Goal: Communication & Community: Answer question/provide support

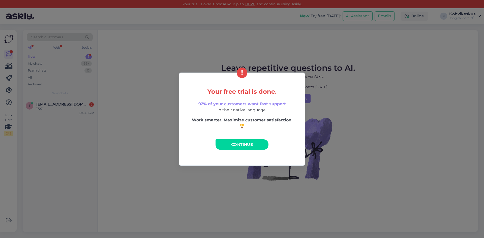
click at [237, 144] on span "Continue" at bounding box center [242, 144] width 22 height 5
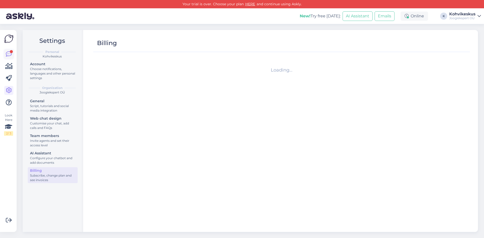
click at [10, 53] on icon at bounding box center [9, 54] width 6 height 6
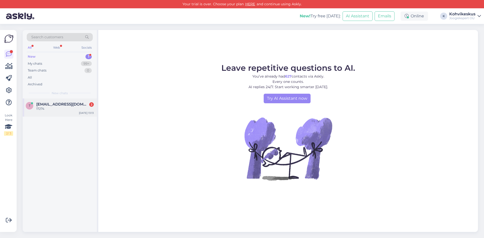
click at [59, 106] on span "[EMAIL_ADDRESS][DOMAIN_NAME]" at bounding box center [62, 104] width 52 height 5
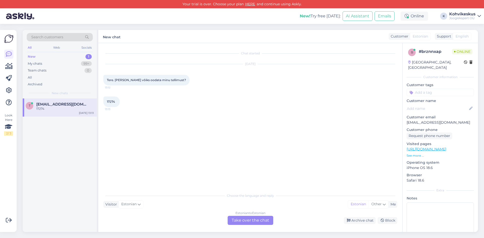
click at [264, 221] on div "Estonian to Estonian Take over the chat" at bounding box center [251, 220] width 46 height 9
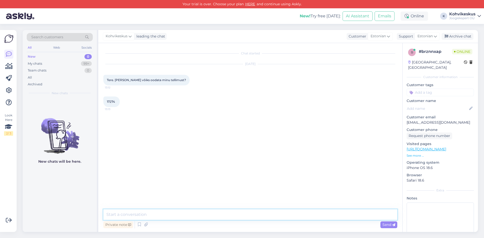
click at [178, 212] on textarea at bounding box center [250, 215] width 294 height 11
type textarea "Tere! Tellimus on Smartposti sorteerimiskeskuses, sealt jõuab üldiselt kas [PER…"
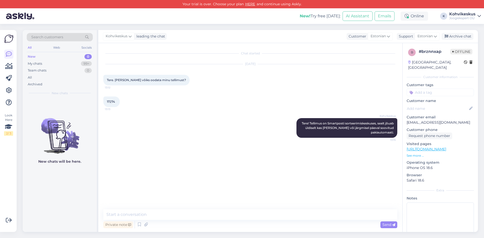
click at [156, 28] on div "Search customers All Web Socials New 0 My chats 99+ Team chats 0 All Archived N…" at bounding box center [252, 131] width 465 height 214
click at [159, 213] on textarea at bounding box center [250, 215] width 294 height 11
type textarea "J"
type textarea "s"
paste textarea "00364300487172602537"
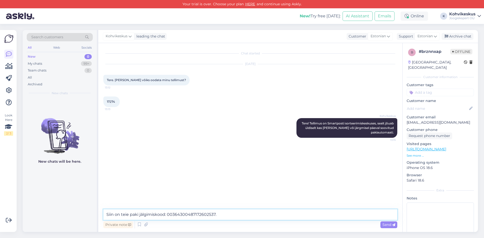
type textarea "Siin on teie paki jälgimiskood: 00364300487172602537."
click at [388, 225] on span "Send" at bounding box center [389, 225] width 13 height 5
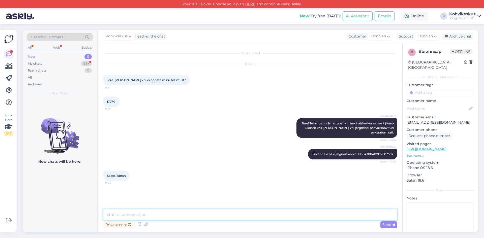
click at [149, 216] on textarea at bounding box center [250, 215] width 294 height 11
click at [43, 63] on div "My chats 99+" at bounding box center [60, 63] width 66 height 7
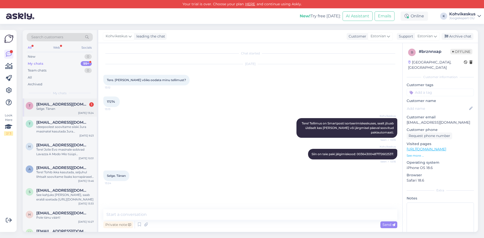
click at [50, 112] on div "t [EMAIL_ADDRESS][DOMAIN_NAME] 1 Selge. Tänan [DATE] 13:24" at bounding box center [60, 108] width 74 height 18
click at [150, 212] on textarea at bounding box center [250, 215] width 294 height 11
type textarea "Pole tänu väärt! Loodame, et jõuab kiiresti [PERSON_NAME]."
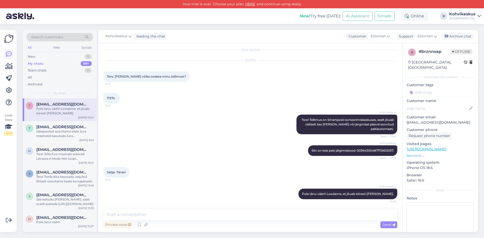
click at [203, 27] on div "Search customers All Web Socials New 0 My chats 99+ Team chats 0 All Archived M…" at bounding box center [252, 131] width 465 height 214
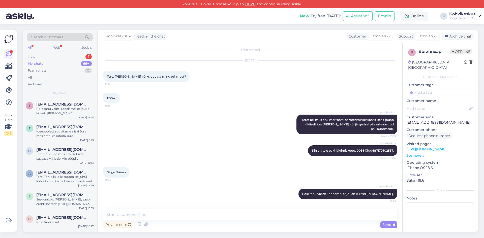
click at [75, 54] on div "New 1" at bounding box center [60, 56] width 66 height 7
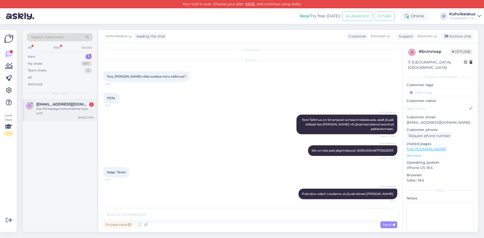
click at [73, 108] on div "Kas Teil käpaga kohvimasinat koju on?!" at bounding box center [65, 111] width 58 height 9
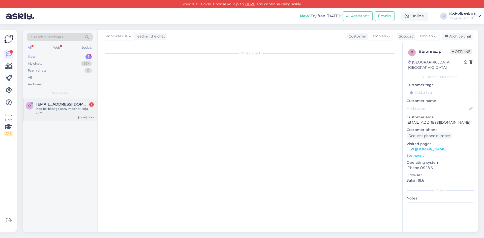
scroll to position [0, 0]
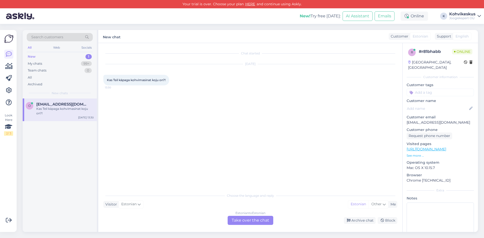
click at [253, 221] on div "Estonian to Estonian Take over the chat" at bounding box center [251, 220] width 46 height 9
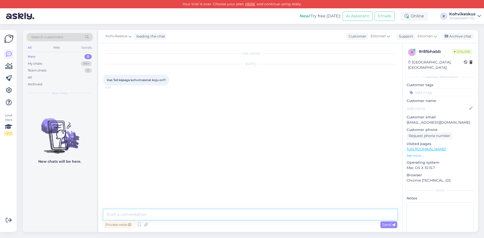
click at [134, 213] on textarea at bounding box center [250, 215] width 294 height 11
paste textarea "[URL][DOMAIN_NAME][PERSON_NAME][PERSON_NAME]"
type textarea "Tere! Meie käpamasinatest sobib [PERSON_NAME] see kodukasutusse: [URL][DOMAIN_N…"
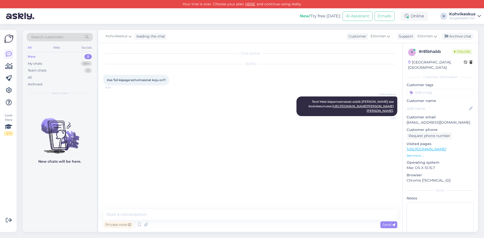
click at [174, 25] on div "Search customers All Web Socials New 0 My chats 99+ Team chats 0 All Archived N…" at bounding box center [252, 131] width 465 height 214
click at [50, 63] on div "My chats 99+" at bounding box center [60, 63] width 66 height 7
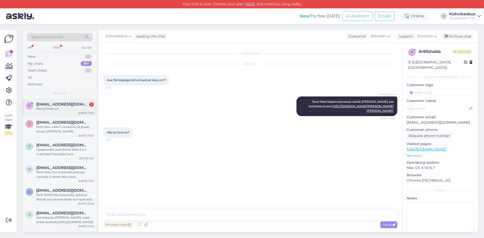
click at [54, 109] on div "Mis ta hind on?" at bounding box center [65, 109] width 58 height 5
click at [187, 213] on textarea at bounding box center [250, 215] width 294 height 11
click at [111, 214] on textarea "1240€" at bounding box center [250, 215] width 294 height 11
click at [133, 217] on textarea "1240€" at bounding box center [250, 215] width 294 height 11
drag, startPoint x: 108, startPoint y: 211, endPoint x: 101, endPoint y: 211, distance: 6.3
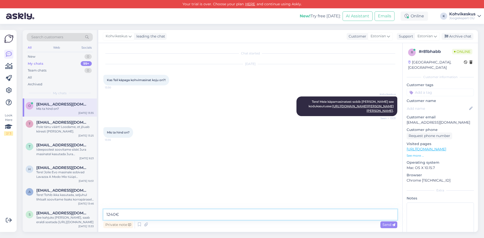
click at [101, 211] on div "Chat started [DATE] Kas Teil käpaga kohvimasinat koju on?! 13:30 Kohvikeskus Te…" at bounding box center [250, 137] width 304 height 189
type textarea "Ca 1000€"
click at [231, 25] on div "Search customers All Web Socials New 0 My chats 99+ Team chats 0 All Archived M…" at bounding box center [252, 131] width 465 height 214
click at [231, 217] on textarea at bounding box center [250, 215] width 294 height 11
click at [191, 26] on div "Search customers All Web Socials New 0 My chats 99+ Team chats 0 All Archived M…" at bounding box center [252, 131] width 465 height 214
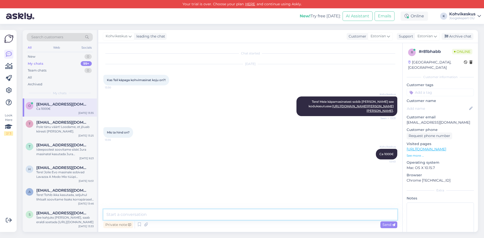
click at [133, 211] on textarea at bounding box center [250, 215] width 294 height 11
type textarea "Letihind on masinal 1240€, sellest saame kindlasti parema hinna teha."
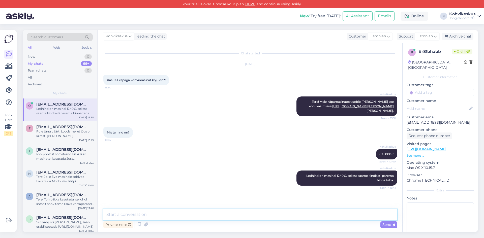
click at [179, 210] on textarea at bounding box center [250, 215] width 294 height 11
click at [216, 24] on div "Search customers All Web Socials New 0 My chats 99+ Team chats 0 All Archived M…" at bounding box center [252, 131] width 465 height 214
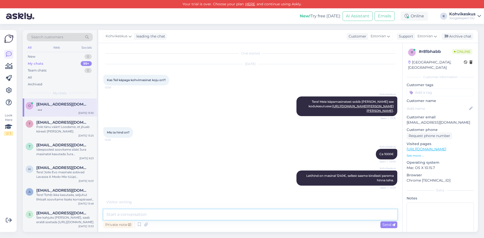
click at [166, 213] on textarea at bounding box center [250, 215] width 294 height 11
click at [153, 214] on textarea at bounding box center [250, 215] width 294 height 11
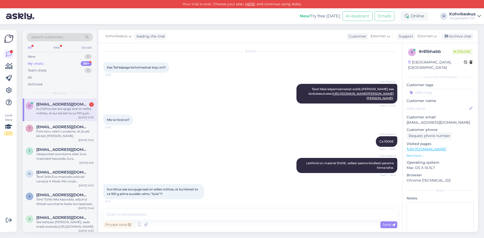
click at [57, 109] on div "Kui tõhus see aurujuga seal on selles mõttes, et kui kiiresti ta ca 100 g piima…" at bounding box center [65, 111] width 58 height 9
click at [166, 218] on textarea at bounding box center [250, 215] width 294 height 11
click at [151, 210] on textarea at bounding box center [250, 215] width 294 height 11
click at [180, 216] on textarea at bounding box center [250, 215] width 294 height 11
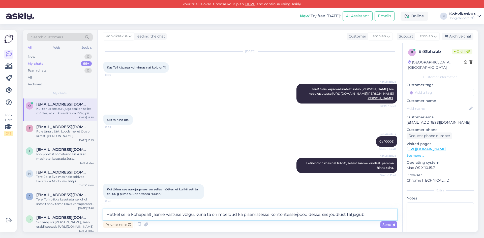
type textarea "Hetkel selle kohapealt jääme vastuse võlgu, kuna ta on mõeldud ka pisematesse k…"
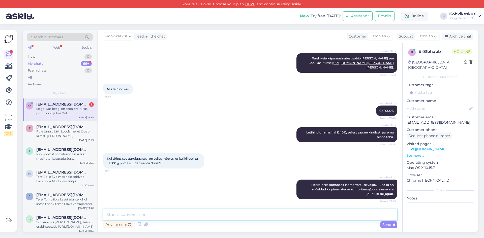
scroll to position [70, 0]
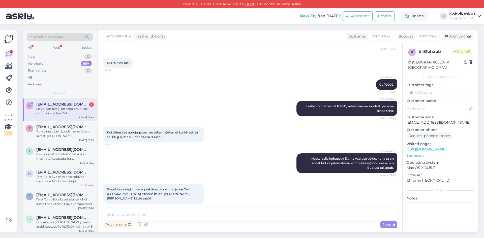
click at [73, 105] on span "[EMAIL_ADDRESS][DOMAIN_NAME]" at bounding box center [62, 104] width 52 height 5
click at [176, 212] on textarea at bounding box center [250, 215] width 294 height 11
click at [198, 213] on textarea at bounding box center [250, 215] width 294 height 11
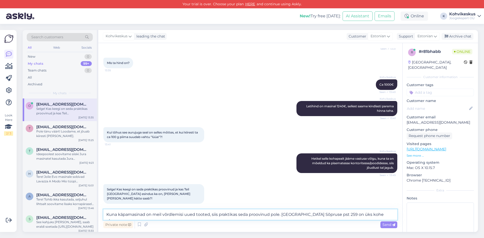
type textarea "Kuna käpamasinad on meil võrdlemisi uued tooted, siis praktikas seda proovinud …"
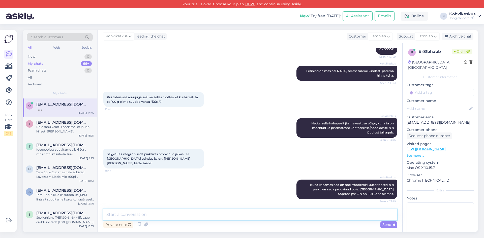
scroll to position [100, 0]
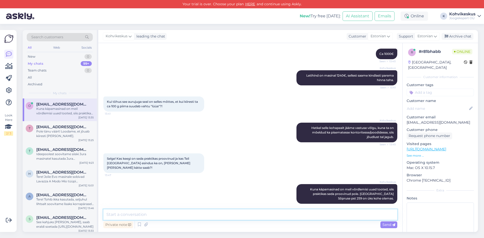
click at [197, 213] on textarea at bounding box center [250, 215] width 294 height 11
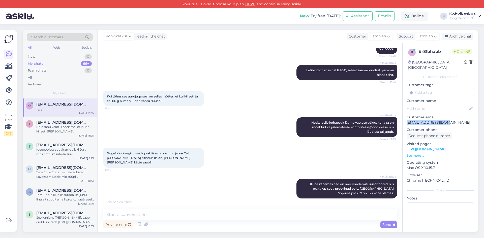
drag, startPoint x: 446, startPoint y: 117, endPoint x: 408, endPoint y: 118, distance: 38.6
click at [408, 120] on p "[EMAIL_ADDRESS][DOMAIN_NAME]" at bounding box center [440, 122] width 67 height 5
copy p "[EMAIL_ADDRESS][DOMAIN_NAME]"
click at [162, 217] on textarea at bounding box center [250, 215] width 294 height 11
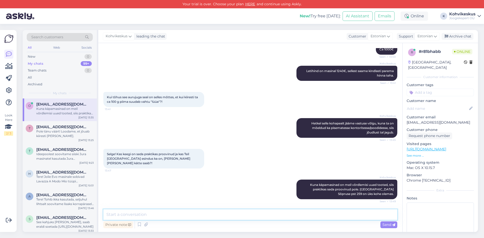
scroll to position [127, 0]
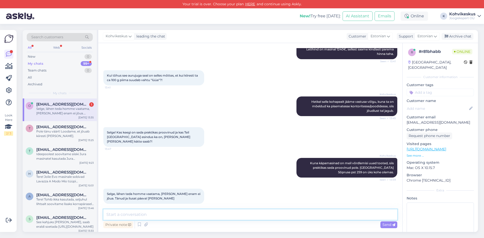
click at [163, 218] on textarea at bounding box center [250, 215] width 294 height 11
click at [54, 130] on div "Pole tänu väärt! Loodame, et jõuab kiiresti [PERSON_NAME]." at bounding box center [65, 133] width 58 height 9
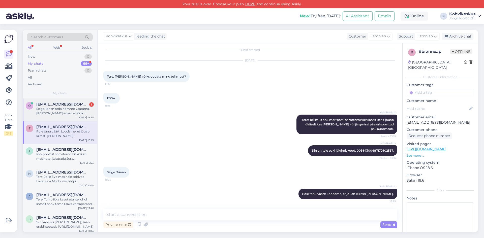
click at [56, 108] on div "Selge, lähen teda homme vaatama, [PERSON_NAME] enam ei jõua. Tänud ja ilusat pä…" at bounding box center [65, 111] width 58 height 9
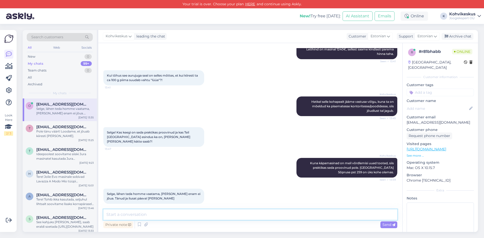
click at [135, 212] on textarea at bounding box center [250, 215] width 294 height 11
click at [186, 216] on textarea at bounding box center [250, 215] width 294 height 11
type textarea "Hästi! Ilusat päeva teilegi!"
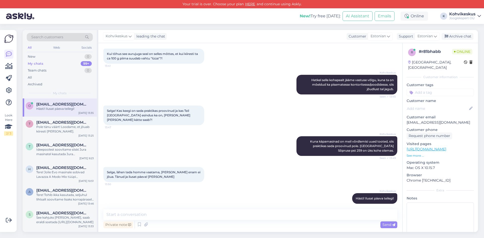
click at [276, 27] on div "Search customers All Web Socials New 0 My chats 99+ Team chats 0 All Archived M…" at bounding box center [252, 131] width 465 height 214
click at [150, 27] on div "Search customers All Web Socials New 0 My chats 99+ Team chats 0 All Archived M…" at bounding box center [252, 131] width 465 height 214
click at [233, 27] on div "Search customers All Web Socials New 0 My chats 99+ Team chats 0 All Archived M…" at bounding box center [252, 131] width 465 height 214
click at [290, 29] on div "Search customers All Web Socials New 0 My chats 99+ Team chats 0 All Archived M…" at bounding box center [252, 131] width 465 height 214
click at [210, 217] on textarea at bounding box center [250, 215] width 294 height 11
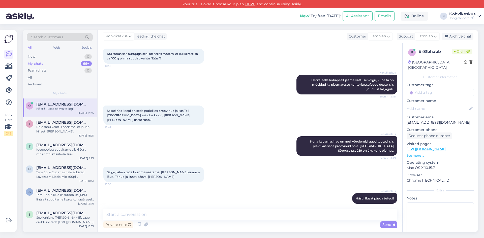
click at [262, 27] on div "Search customers All Web Socials New 0 My chats 99+ Team chats 0 All Archived M…" at bounding box center [252, 131] width 465 height 214
click at [172, 214] on textarea at bounding box center [250, 215] width 294 height 11
click at [42, 58] on div "New 1" at bounding box center [60, 56] width 66 height 7
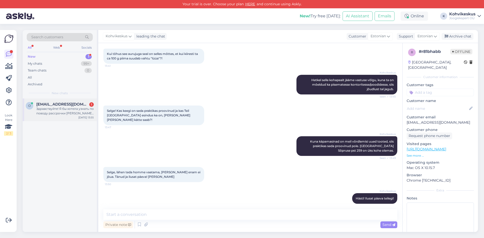
click at [55, 111] on div "Здравствуйте! Я бы хотела узнать по поводу рассрочки [PERSON_NAME] JURA “Z10 Di…" at bounding box center [65, 111] width 58 height 9
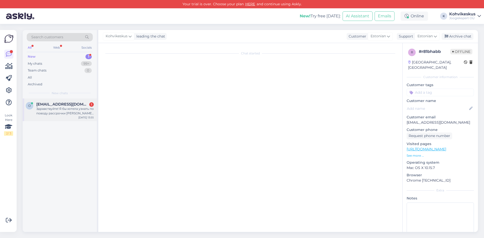
scroll to position [0, 0]
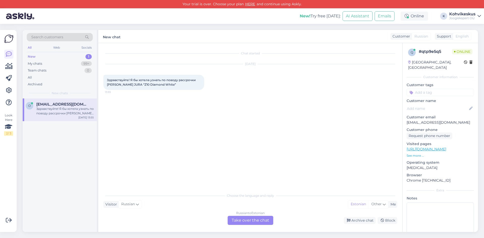
click at [242, 219] on div "Russian to Estonian Take over the chat" at bounding box center [251, 220] width 46 height 9
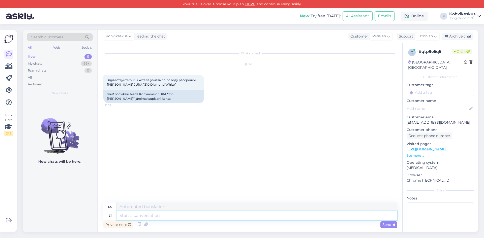
click at [152, 215] on textarea at bounding box center [257, 216] width 281 height 9
type textarea "Tere!"
type textarea "Привет!"
type textarea "Tere! Läbi"
type textarea "Привет! Через"
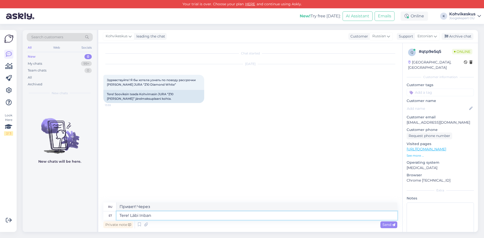
type textarea "Tere! Läbi Inbank"
type textarea "Здравствуйте! Через [GEOGRAPHIC_DATA]"
type textarea "Tere! Läbi Inbank saab k"
type textarea "Здравствуйте! Вы можете воспользоваться услугами Inbank."
type textarea "Tere! Läbi Inbank saab kuni"
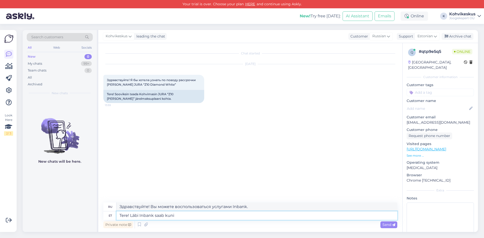
type textarea "Здравствуйте! Через Inbank вы можете получить до"
type textarea "Tere! Läbi Inbank saab kuni 10"
type textarea "Здравствуйте! Вы можете получить до 10 через Inbank."
type textarea "Tere! Läbi Inbank saab kuni 10 kuud ka"
type textarea "Здравствуйте! Вы можете пользоваться Inbank до 10 месяцев."
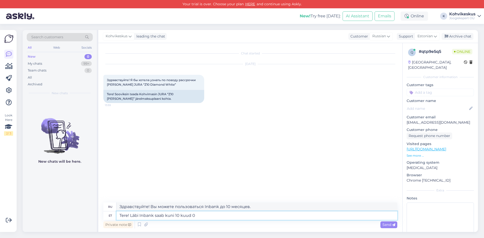
type textarea "Tere! Läbi Inbank saab kuni 10 kuud 0%"
type textarea "Здравствуйте! Через Inbank вы можете получить рассрочку до 10 месяцев."
type textarea "Tere! Läbi Inbank saab kuni 10 kuud 0%"
type textarea "Здравствуйте! В Inbank вы можете получить рассрочку до 10 месяцев под 0% годовы…"
type textarea "Tere! Läbi Inbank saab kuni 10 kuud 0% intress,"
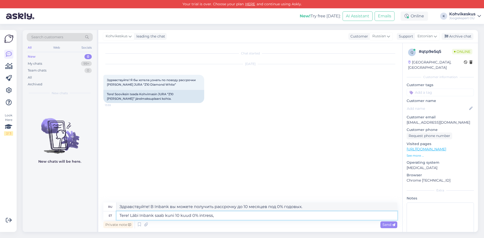
type textarea "Здравствуйте! Через Inbank вы можете получить 0% годовых на срок до 10 месяцев."
type textarea "Tere! Läbi Inbank saab kuni 10 kuud 0% intress, 0%"
type textarea "Здравствуйте! В Inbank вы можете получить рассрочку до 10 месяцев под 0% годовы…"
type textarea "Tere! Läbi Inbank saab kuni 10 kuud 0% intress, 0% lepingutasu ja"
type textarea "Здравствуйте! Через Inbank вы можете получить 0% годовых и 0% комиссий за оформ…"
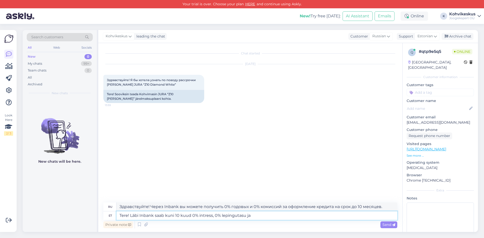
type textarea "Tere! Läbi Inbank saab kuni 10 kuud 0% intress, 0% lepingutasu ja"
type textarea "Здравствуйте! В Inbank вы можете получить 0% годовых, 0% комиссий за оформление…"
type textarea "Tere! Läbi Inbank saab kuni 10 kuud 0% intress, 0% lepingutasu ja 0 s"
type textarea "Здравствуйте! Через Inbank вы можете получить 0% годовых, 0% комиссий за оформл…"
type textarea "Tere! Läbi Inbank saab kuni 10 kuud 0% intress, 0% lepingutasu ja 0"
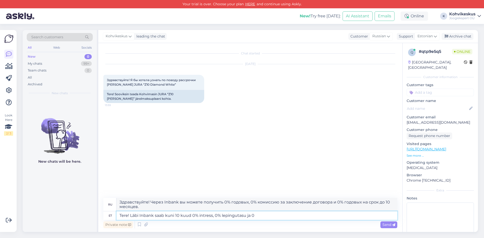
type textarea "Здравствуйте! Через Inbank вы можете получить 0% годовых, 0% комиссий за оформл…"
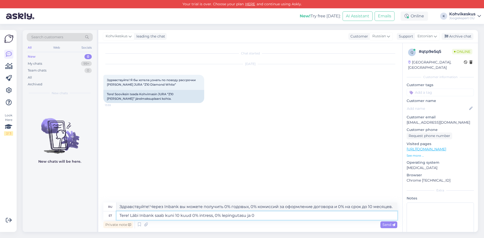
click at [221, 216] on textarea "Tere! Läbi Inbank saab kuni 10 kuud 0% intress, 0% lepingutasu ja 0" at bounding box center [257, 216] width 281 height 9
type textarea "Tere! Läbi Inbank saab kuni 10 kuud 0% intress, 0lepingutasu ja 0"
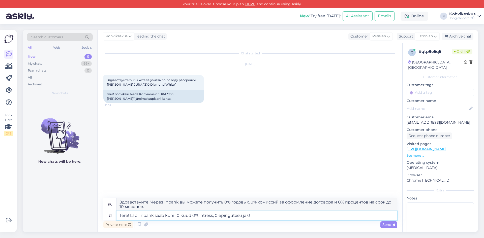
type textarea "Здравствуйте! Через Inbank вы можете получить 0% годовых, 0 комиссий за оформле…"
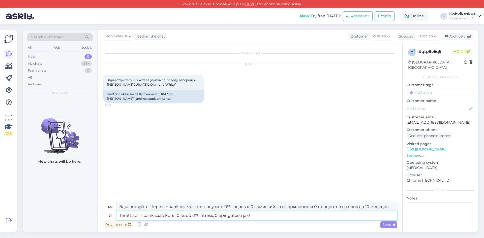
type textarea "Tere! Läbi Inbank saab kuni 10 kuud 0% intress, 0€lepingutasu ja 0"
type textarea "Здравствуйте! Через Inbank вы можете получить 0% годовых, 0 евро за оформление …"
click at [260, 217] on textarea "Tere! Läbi Inbank saab kuni 10 kuud 0% intress, 0€ lepingutasu ja 0" at bounding box center [257, 216] width 281 height 9
type textarea "Tere! Läbi Inbank saab kuni 10 kuud 0% intress, 0€ lepingutasu ja 0€ s"
type textarea "Здравствуйте! Через Inbank вы можете получить 0% годовых, 0 евро комиссии за оф…"
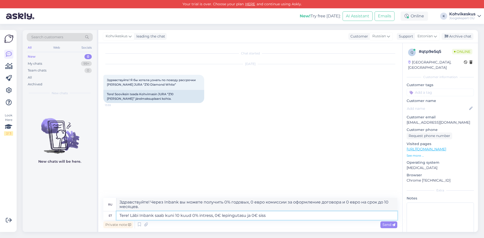
type textarea "Tere! Läbi Inbank saab kuni 10 kuud 0% intress, 0€ lepingutasu ja 0€ sisse"
type textarea "Здравствуйте! Через Inbank вы можете получить 0% годовых, 0 евро комиссии за оф…"
type textarea "Tere! Läbi Inbank saab kuni 10 kuud 0% intress, 0€ lepingutasu ja 0€ sissemaksu…"
type textarea "Здравствуйте! В Inbank вы можете получить кредит под 0% годовых до 10 месяцев, …"
type textarea "Tere! Läbi Inbank saab kuni 10 kuud 0% intress, 0€ lepingutasu ja 0€ sissemaksu…"
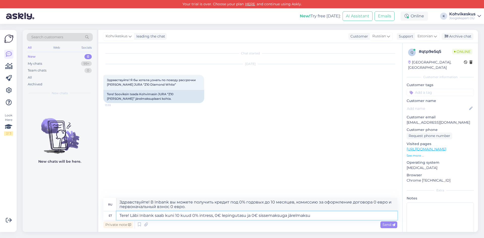
type textarea "Здравствуйте! Через Inbank вы можете получить 0% годовых, 0 евро комиссии за оф…"
type textarea "Tere! Läbi Inbank saab kuni 10 kuud 0% intress, 0€ lepingutasu ja 0€ sissemaksu…"
type textarea "Здравствуйте! Через Inbank вы можете оформить рассрочку с 0% годовых, 0 евро ко…"
click at [287, 216] on textarea "Tere! Läbi Inbank saab kuni 10 kuud 0% intress, 0€ lepingutasu ja 0€ sissemaksu…" at bounding box center [257, 216] width 281 height 9
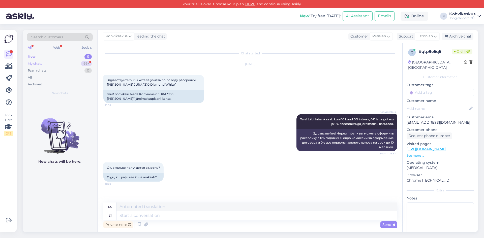
click at [53, 65] on div "My chats 99+" at bounding box center [60, 63] width 66 height 7
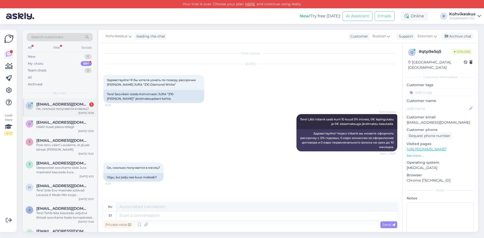
click at [67, 108] on div "Ок, сколько получается в месяц?" at bounding box center [65, 109] width 58 height 5
click at [171, 217] on textarea at bounding box center [257, 216] width 281 height 9
type textarea "Kuumakse"
type textarea "Ежемесячный платеж"
type textarea "Kuumakse Z10"
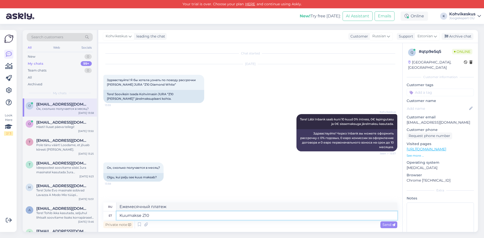
type textarea "Ежемесячный платеж Z10"
type textarea "Kuumakse Z10 kohvimasinal"
type textarea "Ежемесячный платеж за кофемашину Z10"
type textarea "Kuumakse Z10 kohvimasinal tuleb"
type textarea "Ежемесячный платеж за кофемашину Z10 составляет"
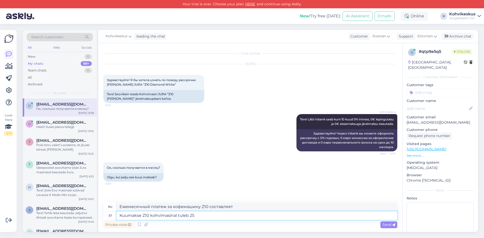
type textarea "Kuumakse Z10 kohvimasinal tuleb 250"
type textarea "Ежемесячный платеж за кофемашину Z10 составляет 250"
type textarea "Kuumakse Z10 kohvimasinal tuleb 250€"
type textarea "Ежемесячный платеж за кофемашину Z10 составляет 250 евро."
type textarea "Kuumakse Z10 kohvimasinal tuleb 250€"
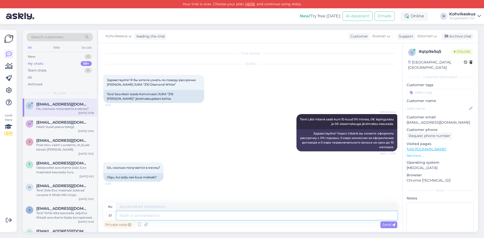
scroll to position [24, 0]
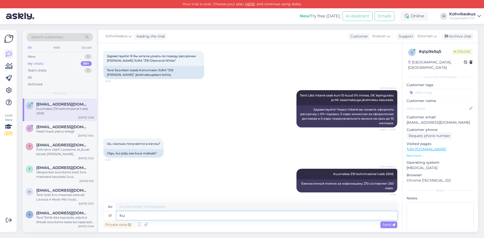
type textarea "k"
type textarea "[PERSON_NAME]"
type textarea "Если"
type textarea "[PERSON_NAME]"
type textarea "Если вы"
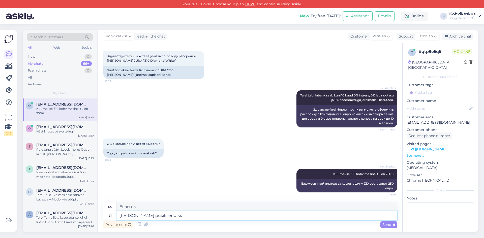
type textarea "[PERSON_NAME] püsikliendiks"
type textarea "Если вы постоянный клиент"
type textarea "[PERSON_NAME] püsikliendiks ennast"
type textarea "Если вы сами являетесь постоянным клиентом"
type textarea "[PERSON_NAME] püsikliendiks ennast registreerinud, siis"
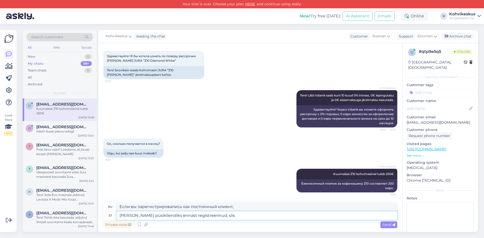
type textarea "Если вы зарегистрировались как постоянный клиент, то"
drag, startPoint x: 222, startPoint y: 216, endPoint x: 104, endPoint y: 217, distance: 117.8
click at [104, 217] on div "et [PERSON_NAME] püsikliendiks ennast registreerinud, siis" at bounding box center [250, 216] width 294 height 9
click at [152, 215] on textarea at bounding box center [257, 216] width 281 height 9
type textarea "Püsikliendile"
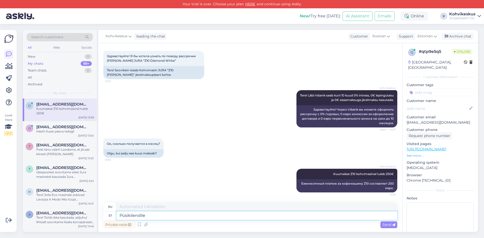
type textarea "Для постоянных клиентов"
type textarea "Püsikliendile on"
type textarea "Для постоянных клиентов,"
type textarea "Püsikliendile on kohvimasin"
type textarea "Для постоянных клиентов имеется кофемашина."
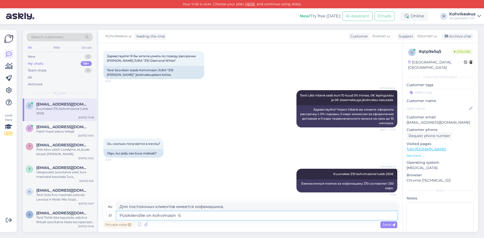
type textarea "Püsikliendile on kohvimasin -5€"
type textarea "Для постоянных клиентов есть кофемашина -5"
type textarea "Püsikliendile on kohvimasin -5%"
type textarea "Для постоянных клиентов скидка на кофемашину 5%"
type textarea "Püsikliendile on kohvimasin -5% ning sel"
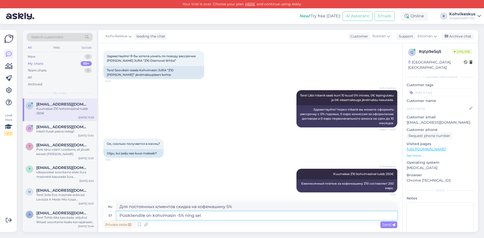
type textarea "Для постоянных клиентов скидка на кофемашину 5% и"
type textarea "Püsikliendile on kohvimasin -5% ning seljuhul on"
type textarea "Для постоянных клиентов скидка на кофемашину 5%, а в этом случае"
type textarea "Püsikliendile on kohvimasin -5% ning seljuhul on"
type textarea "Для постоянных клиентов скидка на кофемашину составляет 5%, а в этом случае,"
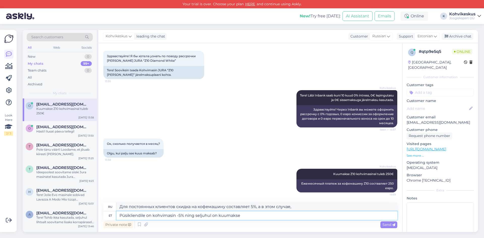
type textarea "Püsikliendile on kohvimasin -5% ning seljuhul on kuumakse"
type textarea "Для постоянных клиентов на кофемашину действует скидка 5% и в этом случае дейст…"
type textarea "Püsikliendile on kohvimasin -5% ning seljuhul on kuumakse 238"
type textarea "Для постоянных клиентов скидка на кофемашину 5%, а ежемесячный платеж составляе…"
type textarea "Püsikliendile on kohvimasin -5% ning seljuhul on kuumakse 238€ k"
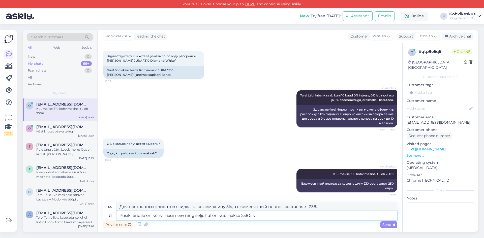
type textarea "Для постоянных клиентов скидка на кофемашину 5%, а ежемесячный платеж составляе…"
type textarea "Püsikliendile on kohvimasin -5% ning seljuhul on kuumakse 238€."
click at [385, 225] on span "Send" at bounding box center [389, 225] width 13 height 5
type textarea "Для постоянных клиентов скидка на кофемашину составляет 5%, а ежемесячный плате…"
click at [395, 225] on icon at bounding box center [394, 225] width 3 height 3
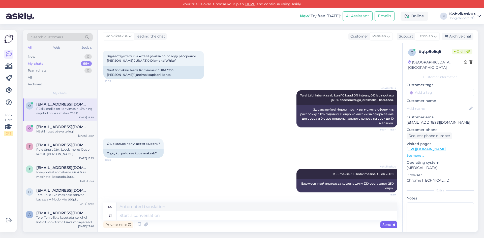
scroll to position [68, 0]
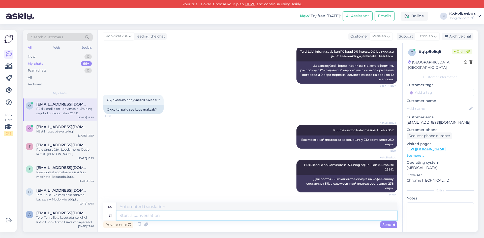
click at [278, 214] on textarea at bounding box center [257, 216] width 281 height 9
click at [199, 25] on div "Search customers All Web Socials New 0 My chats 99+ Team chats 0 All Archived M…" at bounding box center [252, 131] width 465 height 214
click at [156, 214] on textarea at bounding box center [257, 216] width 281 height 9
click at [206, 28] on div "Search customers All Web Socials New 0 My chats 99+ Team chats 0 All Archived M…" at bounding box center [252, 131] width 465 height 214
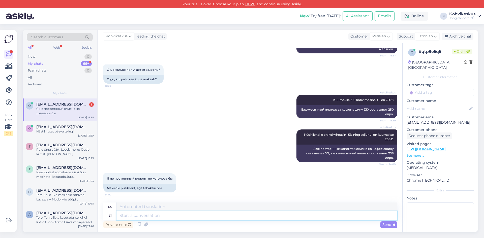
click at [175, 215] on textarea at bounding box center [257, 216] width 281 height 9
type textarea "Püsikliendiks"
type textarea "Стать постоянным клиентом"
type textarea "Püsikliendiks saate r"
type textarea "Вы можете стать постоянным клиентом"
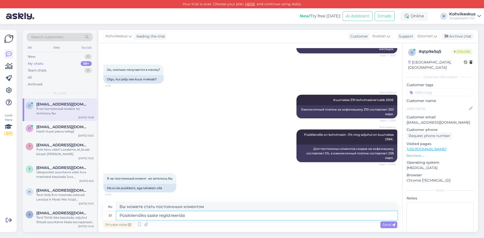
type textarea "Püsikliendiks saate registreerida"
type textarea "Вы можете зарегистрироваться как постоянный клиент"
type textarea "Püsikliendiks saate registreerida siin:"
type textarea "Вы можете зарегистрироваться в качестве постоянного клиента здесь:"
paste textarea "[URL][DOMAIN_NAME]"
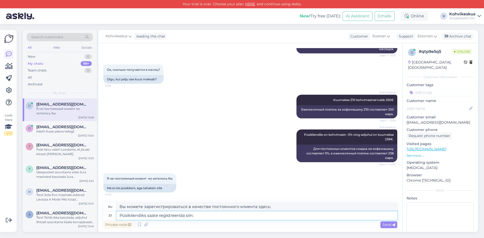
type textarea "Püsikliendiks saate registreerida siin: [URL][DOMAIN_NAME]"
type textarea "Зарегистрироваться в качестве постоянного клиента можно здесь: [URL][DOMAIN_NAM…"
type textarea "Püsikliendiks saate registreerida siin: [URL][DOMAIN_NAME]"
click at [389, 222] on div "Send" at bounding box center [389, 225] width 17 height 7
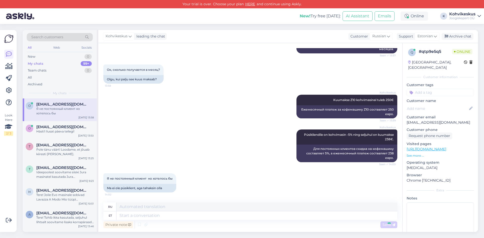
scroll to position [137, 0]
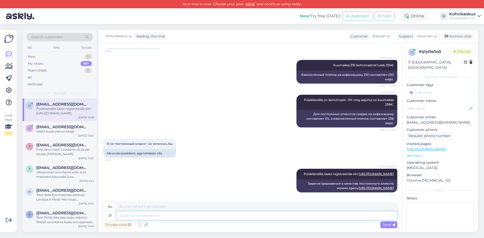
click at [148, 214] on textarea at bounding box center [257, 216] width 281 height 9
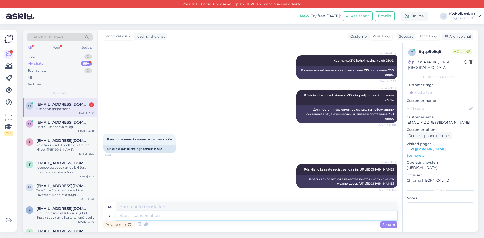
scroll to position [168, 0]
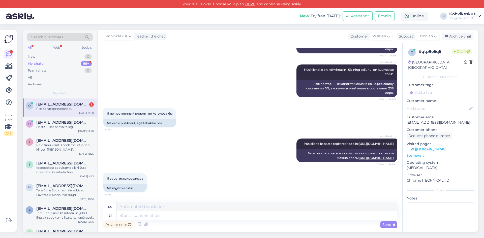
click at [76, 102] on span "[EMAIL_ADDRESS][DOMAIN_NAME]" at bounding box center [62, 104] width 52 height 5
click at [185, 216] on textarea at bounding box center [257, 216] width 281 height 9
type textarea "Siis"
type textarea "Затем"
type textarea "S"
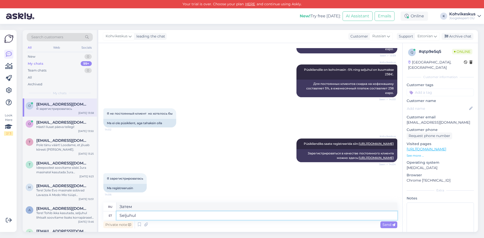
type textarea "Seljuhul"
type textarea "В этом случае"
type textarea "Seljuhul kõik"
type textarea "В этом случае все"
type textarea "Seljuhul kõik hinnad"
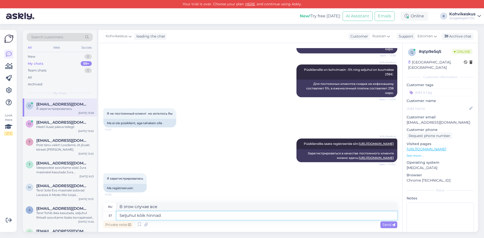
type textarea "В этом случае все цены"
type textarea "Seljuhul kõik hinnad mida"
type textarea "В этом случае все цены, которые"
type textarea "Seljuhul kõik hinnad mida punasega n"
type textarea "В этом случае все цены выделены красным"
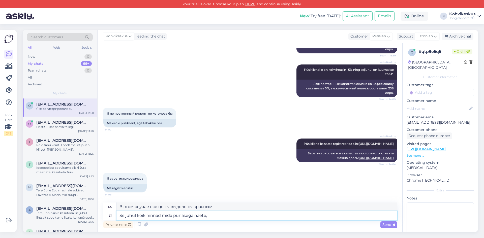
type textarea "Seljuhul kõik hinnad mida punasega näete,"
type textarea "В этом случае все цены, которые вы видите красным,"
type textarea "Seljuhul kõik hinnad mida punasega näete, k"
type textarea "В этом случае все цены, которые вы видите красным цветом,"
type textarea "Seljuhul kõik hinnad mida punasega näete, kehtivad t"
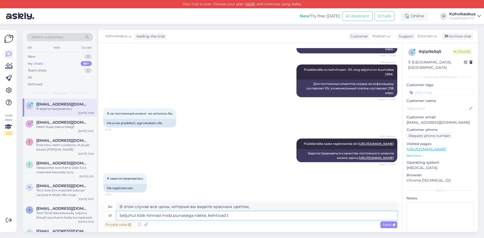
type textarea "В этом случае все цены, которые вы видите красным, действительны."
type textarea "Seljuhul kõik hinnad mida punasega näete, kehtivad teie ku"
type textarea "В этом случае все цены, которые вы видите красным, относятся к вам."
type textarea "Seljuhul kõik hinnad mida punasega näete, kehtivad teile kui"
type textarea "В этом случае все цены, которые вы видите красным, относятся к вам как к"
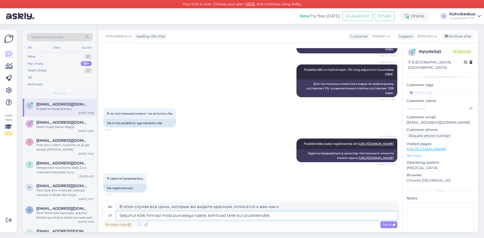
type textarea "Seljuhul kõik hinnad mida punasega näete, kehtivad teile kui püsikliendile."
type textarea "В этом случае все цены, которые вы видите красным цветом, относятся к вам как к…"
click at [185, 217] on textarea "Seljuhul kõik hinnad mida punasega näete, kehtivad teile kui püsikliendile." at bounding box center [257, 216] width 281 height 9
type textarea "Seljuhul kõik hinnad mida punasega näete, kehtivad teile kui püsikliendile."
click at [388, 224] on span "Send" at bounding box center [389, 225] width 13 height 5
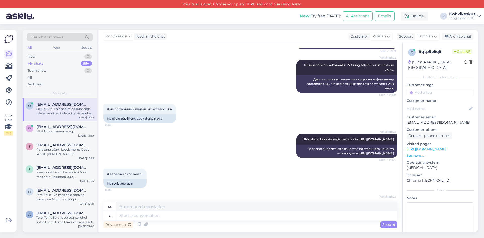
scroll to position [207, 0]
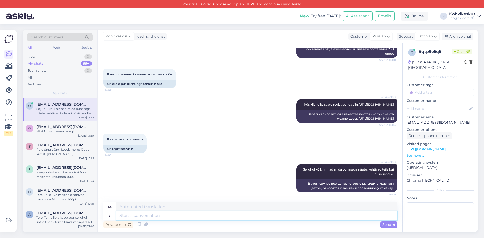
click at [163, 218] on textarea at bounding box center [257, 216] width 281 height 9
click at [172, 26] on div "Search customers All Web Socials New 0 My chats 99+ Team chats 0 All Archived M…" at bounding box center [252, 131] width 465 height 214
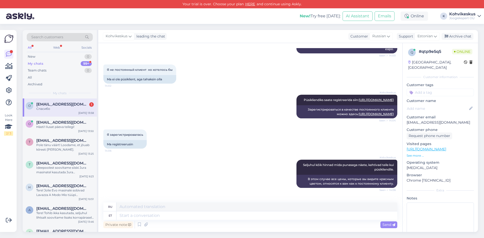
scroll to position [237, 0]
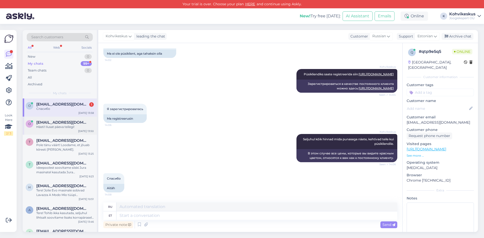
click at [61, 126] on div "Hästi! Ilusat päeva teilegi!" at bounding box center [65, 127] width 58 height 5
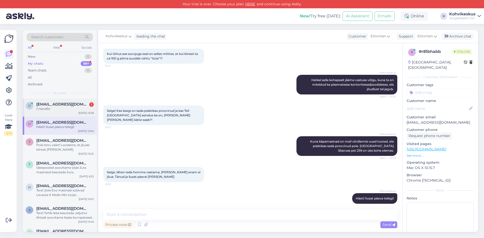
click at [66, 105] on span "[EMAIL_ADDRESS][DOMAIN_NAME]" at bounding box center [62, 104] width 52 height 5
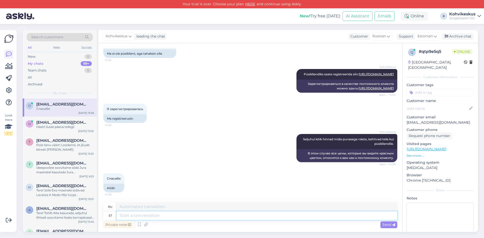
click at [167, 217] on textarea at bounding box center [257, 216] width 281 height 9
type textarea "Andke t"
type textarea "Давать"
type textarea "Andke teada k"
type textarea "[PERSON_NAME] нам знать"
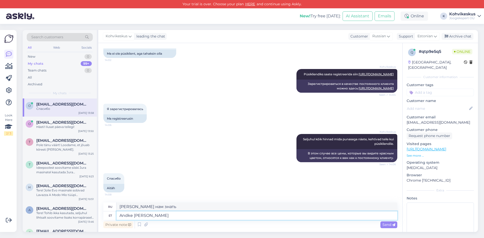
type textarea "Andke [PERSON_NAME] s"
type textarea "Дайте мне знать, если"
type textarea "Andke teada [PERSON_NAME] v"
type textarea "[PERSON_NAME] нам знать, когда сможем."
type textarea "Andke teada [PERSON_NAME] veel a"
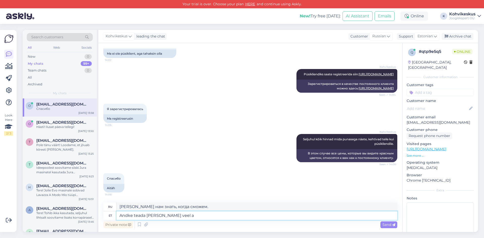
type textarea "[PERSON_NAME] нам знать, когда появится больше информации."
type textarea "Andke teada [PERSON_NAME] veel abiks o"
type textarea "[PERSON_NAME] нам знать, если мы можем оказать Вам дополнительную помощь."
type textarea "Andke teada [PERSON_NAME] veel abiks olla"
type textarea "[PERSON_NAME] мне знать, если мы сможем оказать Вам дальнейшую помощь."
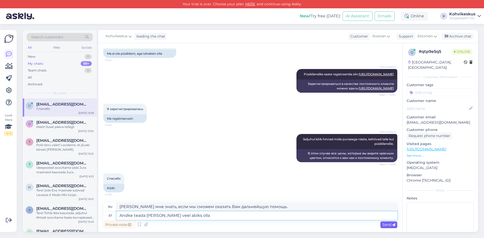
type textarea "Andke teada [PERSON_NAME] veel abiks olla"
click at [382, 227] on div "Send" at bounding box center [389, 225] width 17 height 7
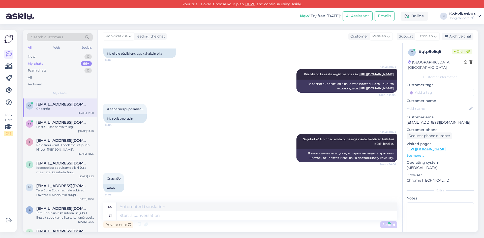
scroll to position [272, 0]
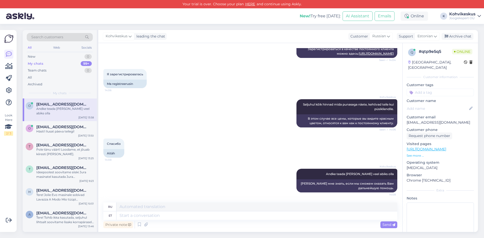
click at [237, 23] on div "New! Try free [DATE]: AI Assistant Emails Online K Kohvikeskus Joogiekspert OÜ" at bounding box center [242, 16] width 484 height 16
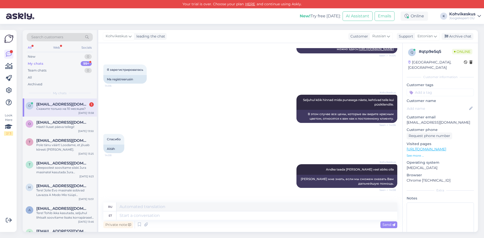
scroll to position [302, 0]
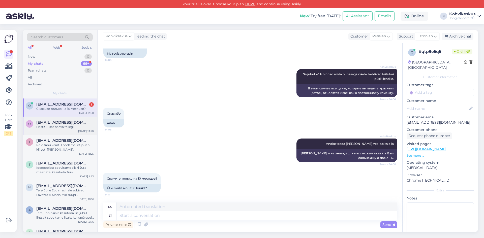
click at [62, 128] on div "Hästi! Ilusat päeva teilegi!" at bounding box center [65, 127] width 58 height 5
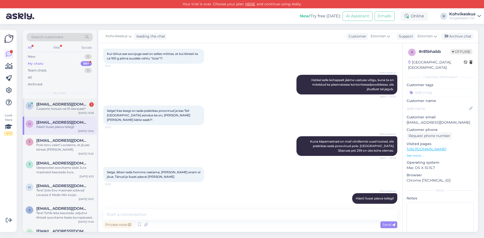
click at [67, 106] on span "[EMAIL_ADDRESS][DOMAIN_NAME]" at bounding box center [62, 104] width 52 height 5
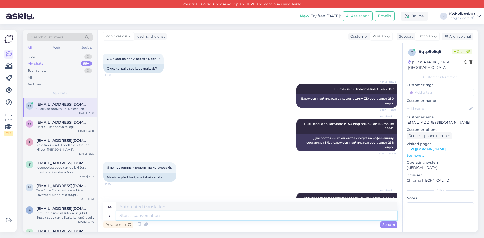
click at [153, 214] on textarea at bounding box center [257, 216] width 281 height 9
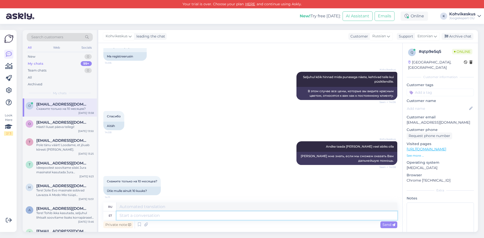
scroll to position [302, 0]
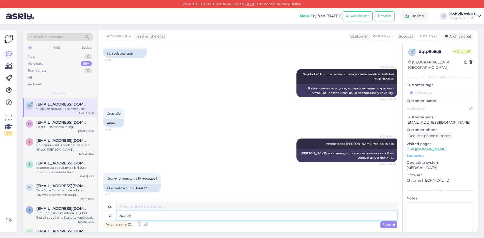
type textarea "Saate"
type textarea "Ты можешь"
type textarea "Saate ka p"
type textarea "Вы также можете"
type textarea "Saate ka pikema"
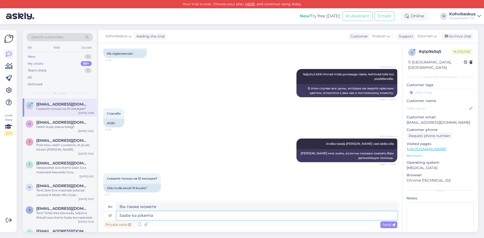
type textarea "Вы также можете получить более длинный"
type textarea "Saate ka pikemaks ajaks"
type textarea "Вы также можете остаться дольше."
type textarea "Saate ka pikemaks ajaks, a"
type textarea "Вы также можете остаться дольше,"
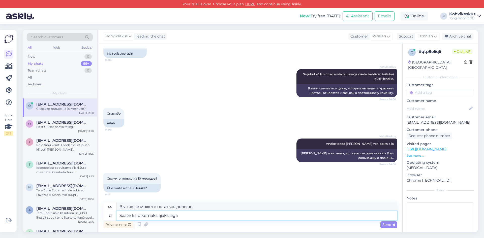
type textarea "Saate ka pikemaks ajaks, aga"
type textarea "Вы также можете остаться дольше, но"
type textarea "Saate ka pikemaks ajaks, aga siis e"
type textarea "Вы также можете остаться дольше, но тогда"
type textarea "Saate ka pikemaks ajaks, aga siis ei o"
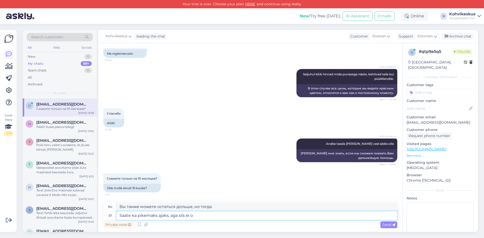
type textarea "Вы также можете остаться дольше, но тогда вам не придется"
type textarea "Saate ka pikemaks ajaks, aga siis ei ole t"
type textarea "Вы также можете остаться дольше, но тогда это будет не так"
type textarea "Saate ka pikemaks ajaks, aga siis ei ole järelmaks enam 0% intre"
type textarea "Вы также можете оформить рассрочку на более длительный срок, но тогда размер ра…"
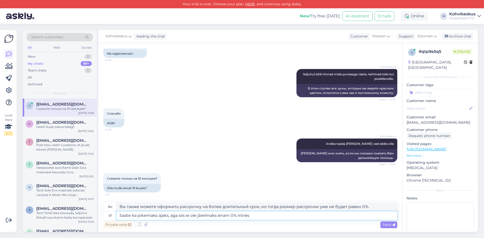
type textarea "Saate ka pikemaks ajaks, aga siis ei ole järelmaks enam 0% intress"
type textarea "Вы также можете оформить рассрочку на более длительный срок, но тогда процентна…"
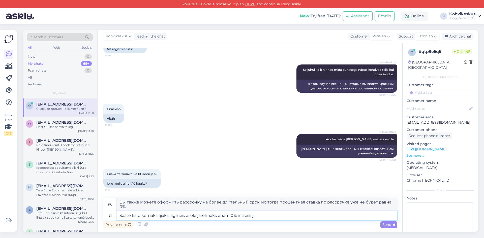
type textarea "Saate ka pikemaks ajaks, aga siis ei ole järelmaks enam 0% [PERSON_NAME]"
type textarea "Вы также можете получить рассрочку на более длительный срок, но тогда процентна…"
type textarea "Saate ka pikemaks ajaks, aga siis ei ole järelmaks enam 0% [PERSON_NAME] 0"
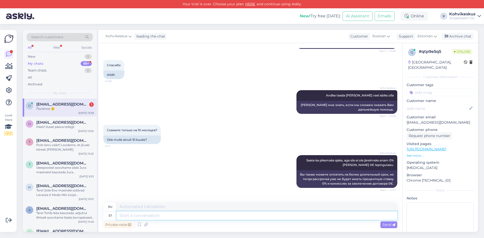
scroll to position [377, 0]
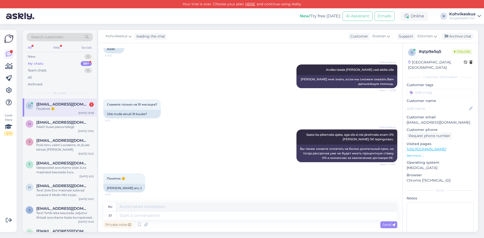
click at [148, 220] on div "Private note Send" at bounding box center [250, 225] width 294 height 10
click at [64, 120] on div "o [EMAIL_ADDRESS][DOMAIN_NAME] Hästi! Ilusat päeva teilegi! [DATE] 13:50" at bounding box center [60, 126] width 74 height 18
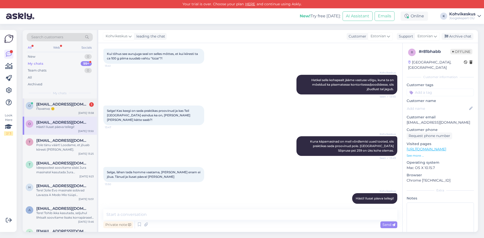
click at [67, 105] on span "[EMAIL_ADDRESS][DOMAIN_NAME]" at bounding box center [62, 104] width 52 height 5
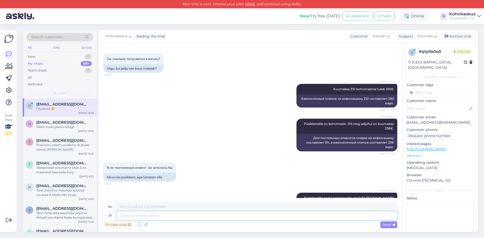
drag, startPoint x: 159, startPoint y: 216, endPoint x: 213, endPoint y: 160, distance: 77.6
click at [159, 216] on textarea at bounding box center [257, 216] width 281 height 9
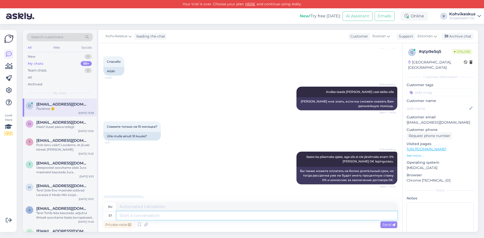
scroll to position [377, 0]
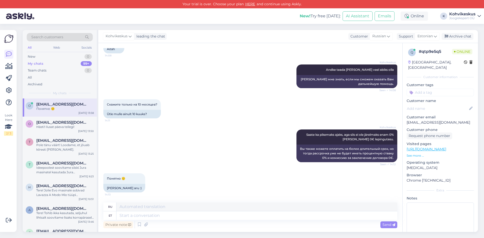
click at [336, 28] on div "Search customers All Web Socials New 0 My chats 99+ Team chats 0 All Archived M…" at bounding box center [252, 131] width 465 height 214
click at [144, 217] on textarea at bounding box center [257, 216] width 281 height 9
